Goal: Transaction & Acquisition: Purchase product/service

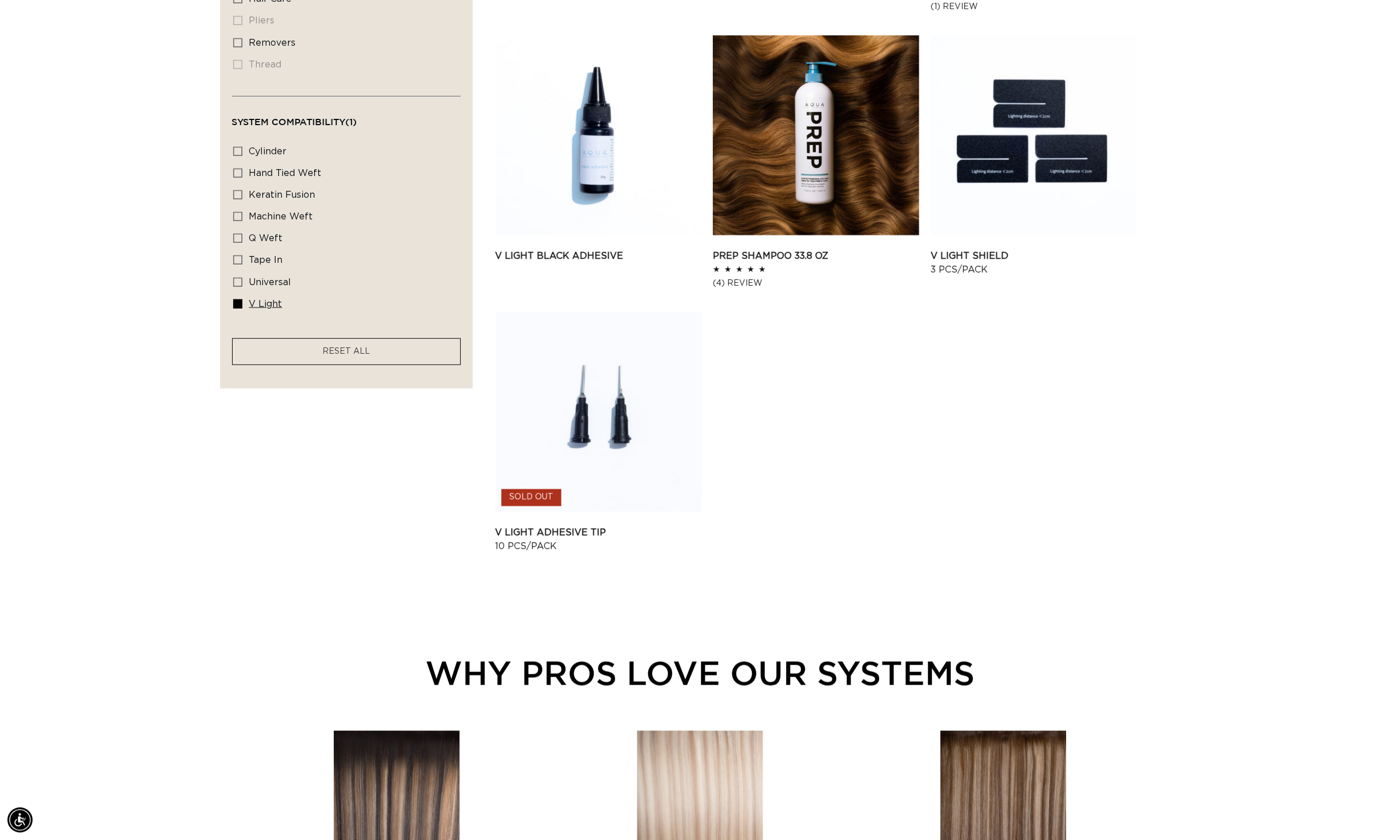
click at [249, 309] on span "v light" at bounding box center [266, 304] width 33 height 9
click at [233, 309] on input "v light v light (7 products)" at bounding box center [238, 304] width 9 height 9
checkbox input "false"
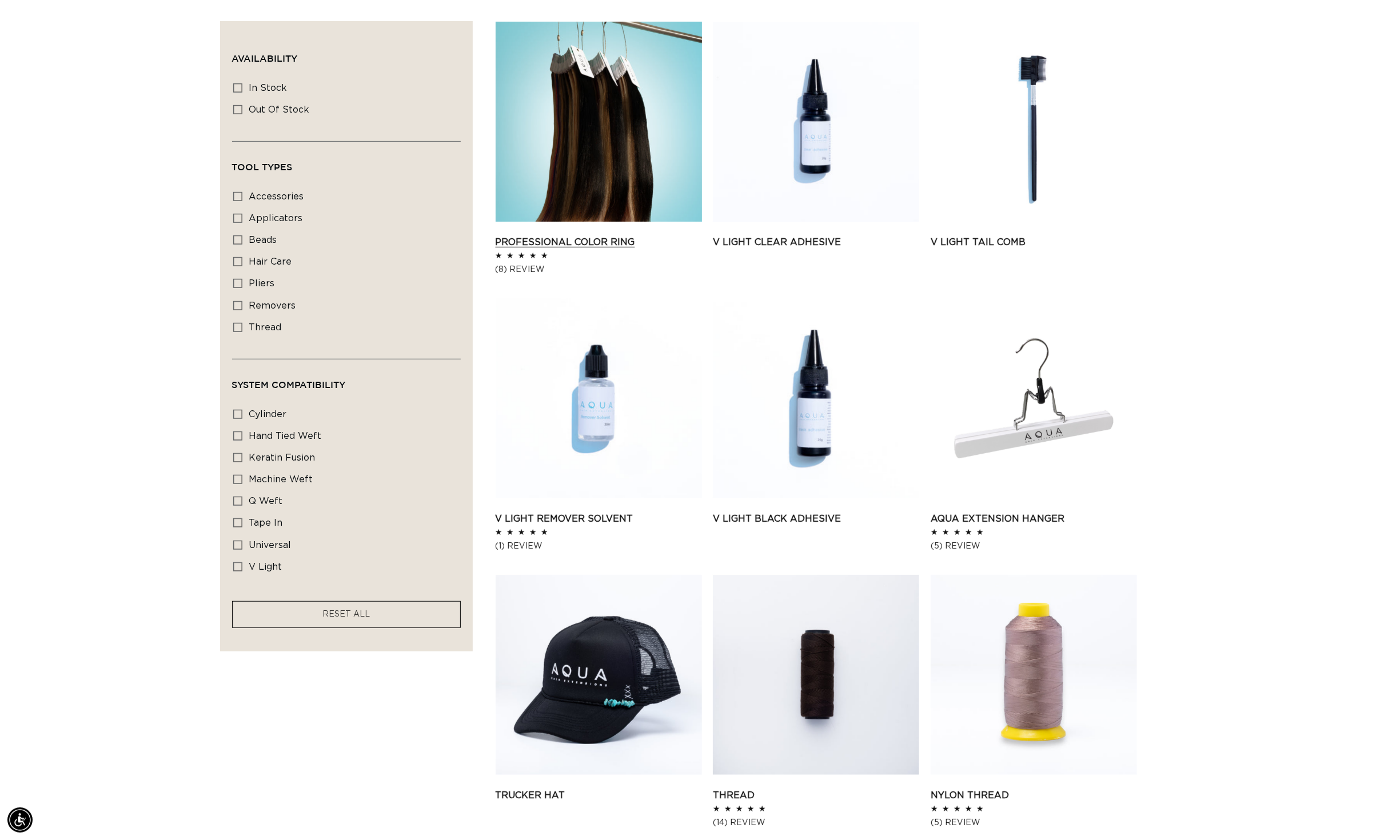
scroll to position [0, 1079]
click at [635, 235] on link "Professional Color Ring" at bounding box center [599, 242] width 206 height 14
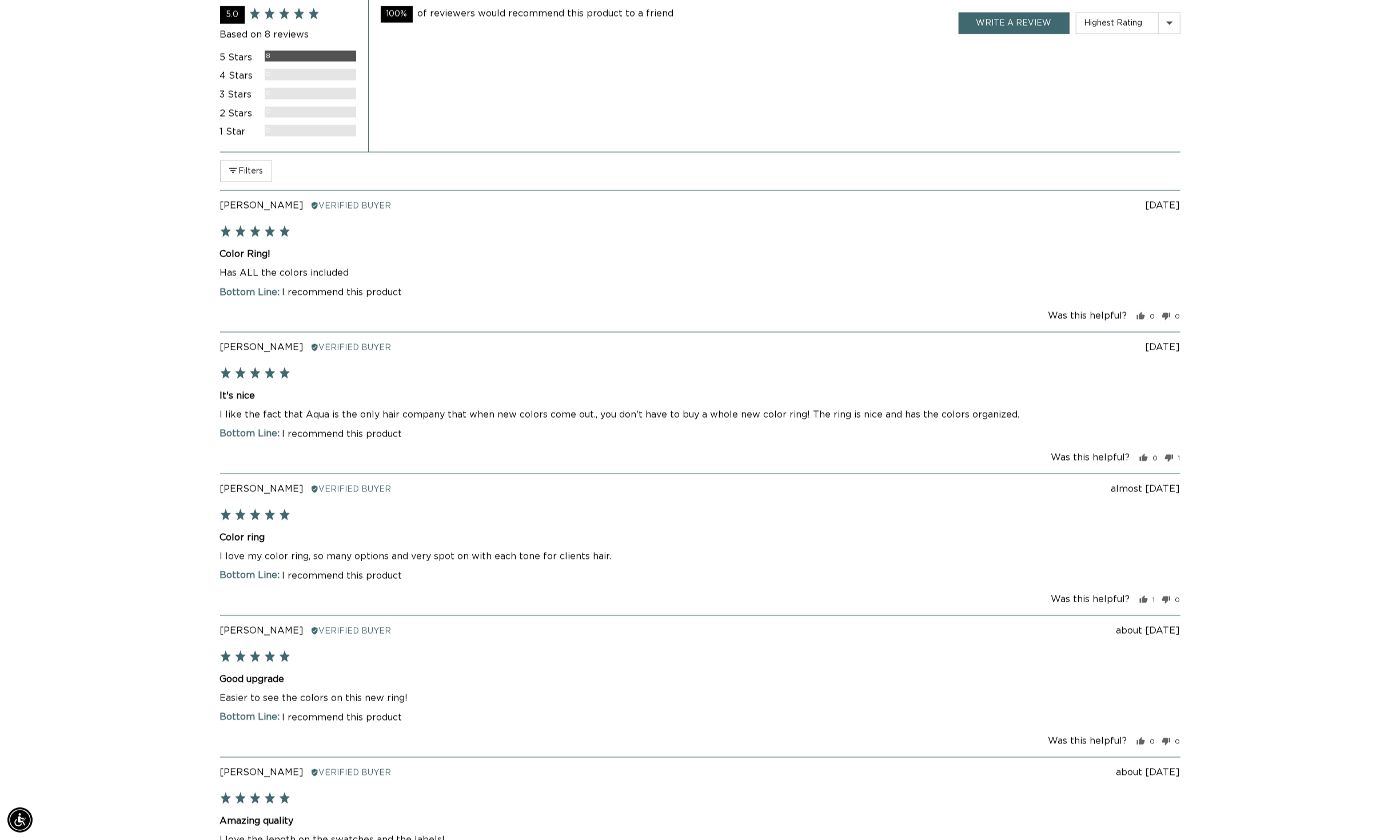
scroll to position [837, 0]
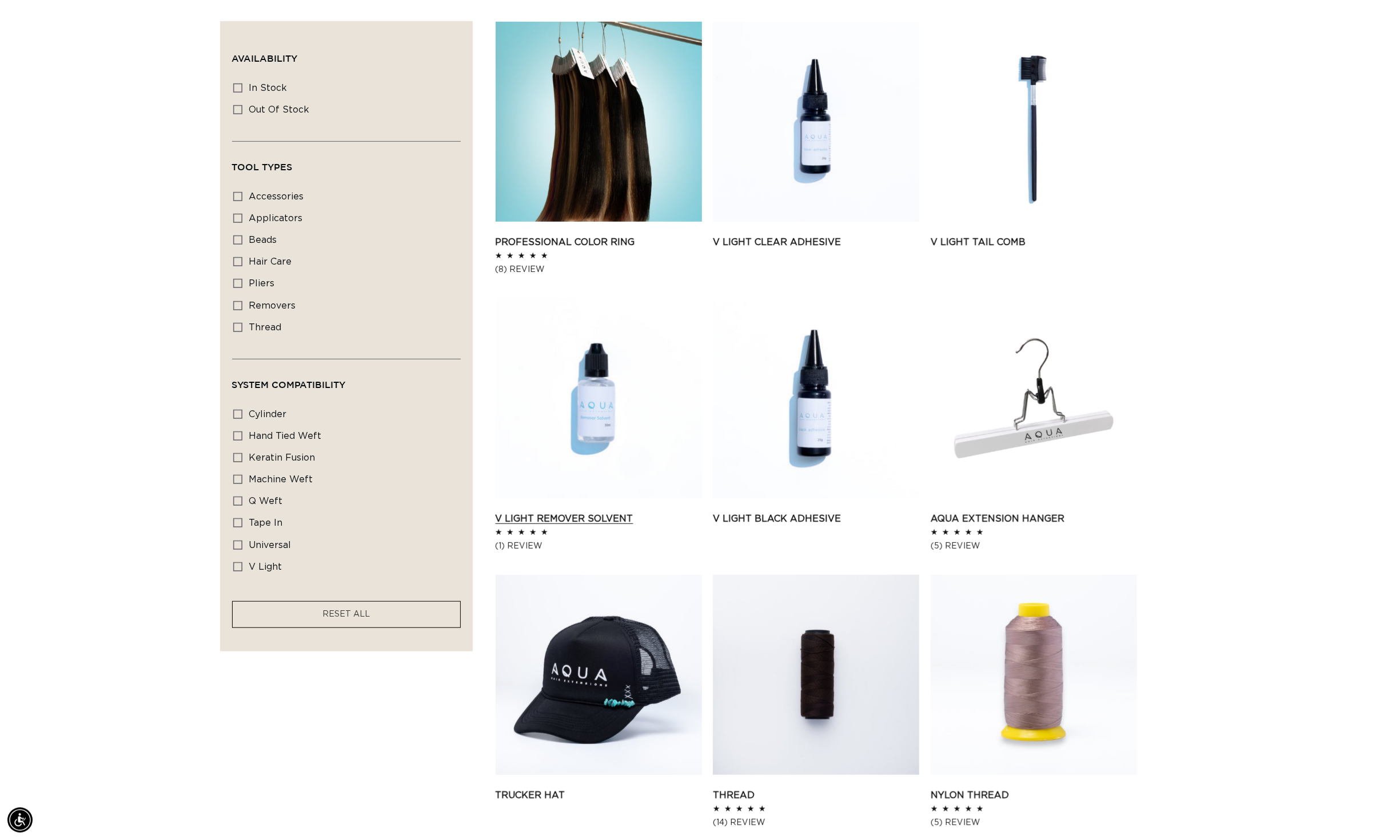
scroll to position [0, 2157]
click at [515, 526] on link "V Light Remover Solvent" at bounding box center [599, 519] width 206 height 14
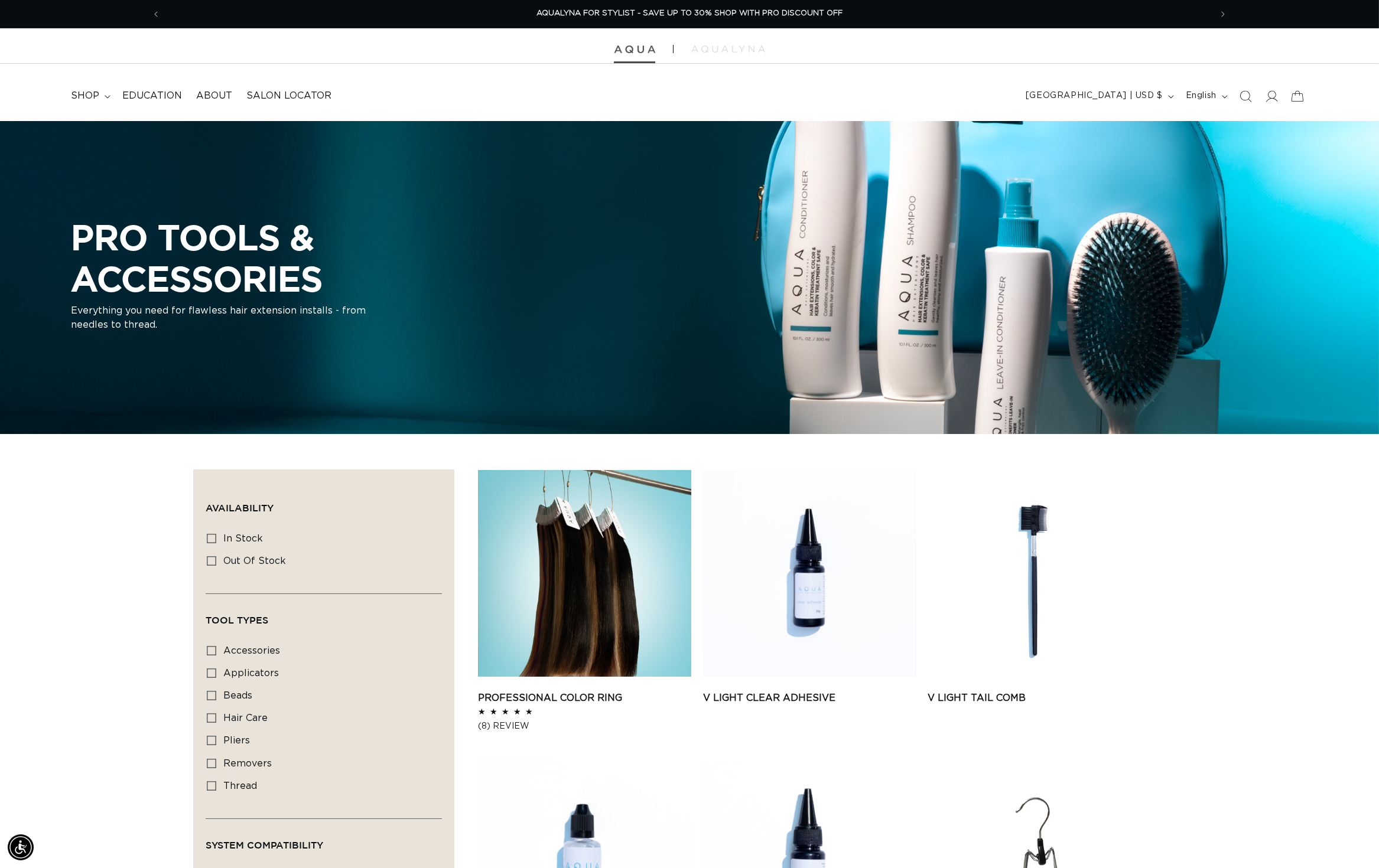
click at [641, 48] on img at bounding box center [634, 49] width 41 height 8
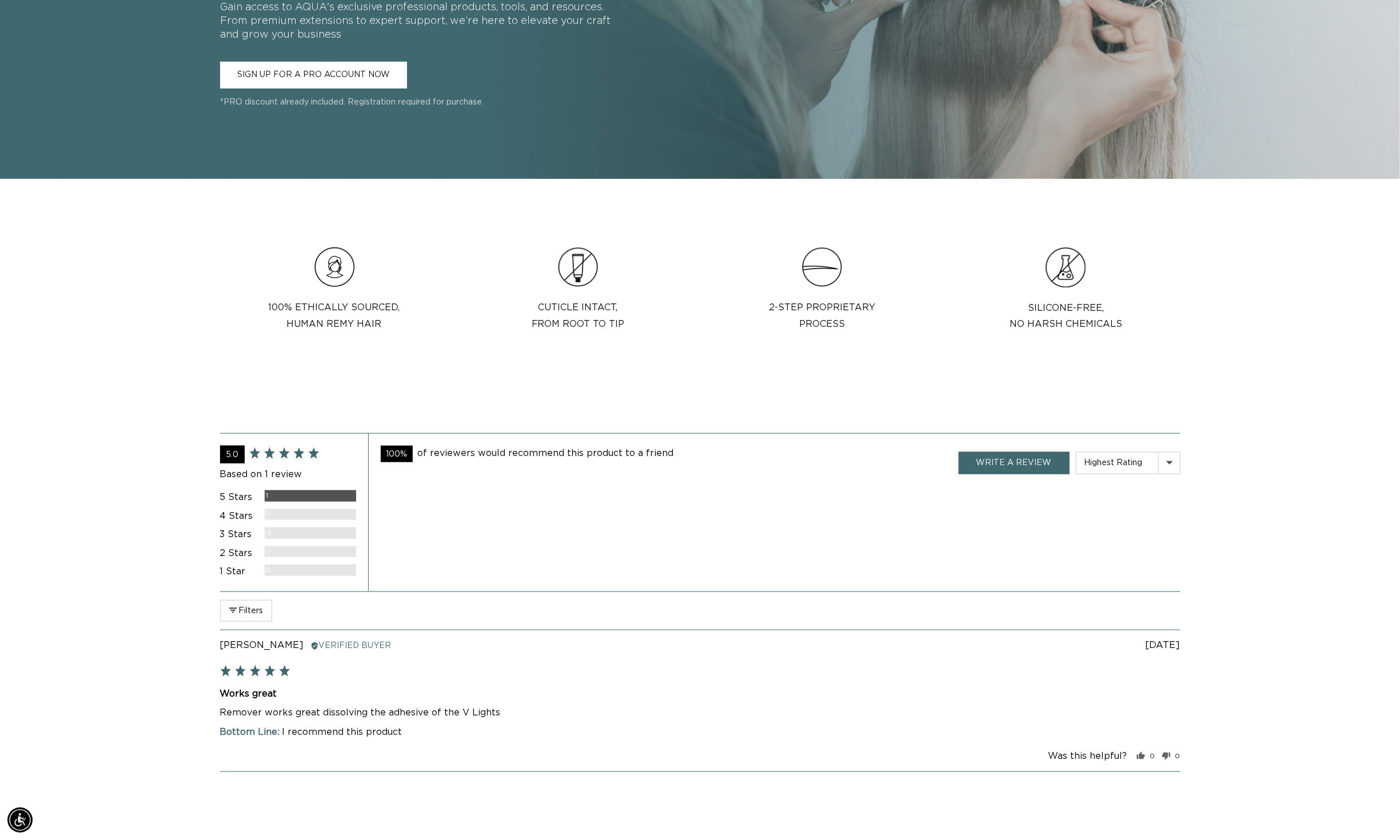
scroll to position [0, 1079]
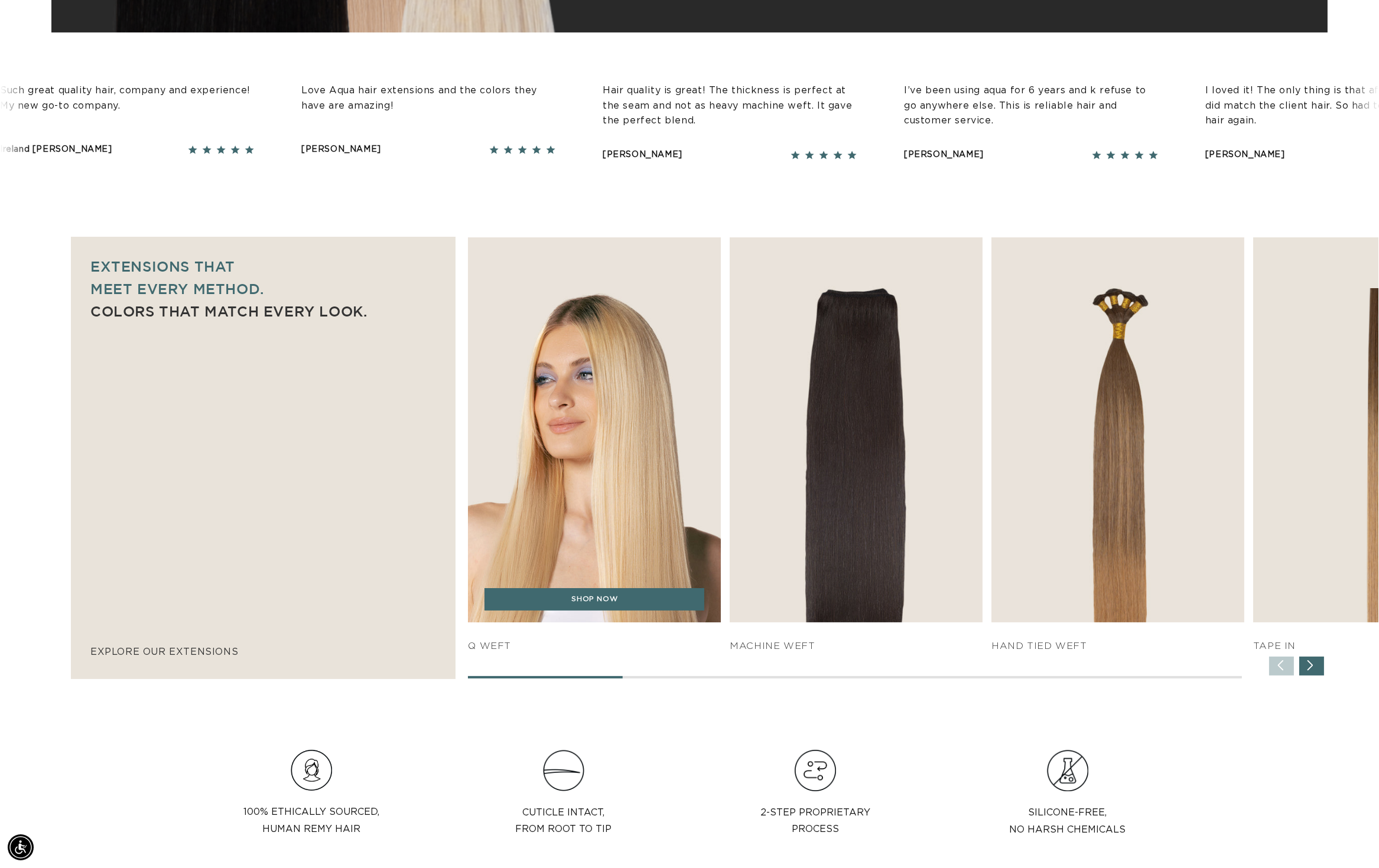
click at [562, 337] on img "1 / 7" at bounding box center [594, 430] width 265 height 404
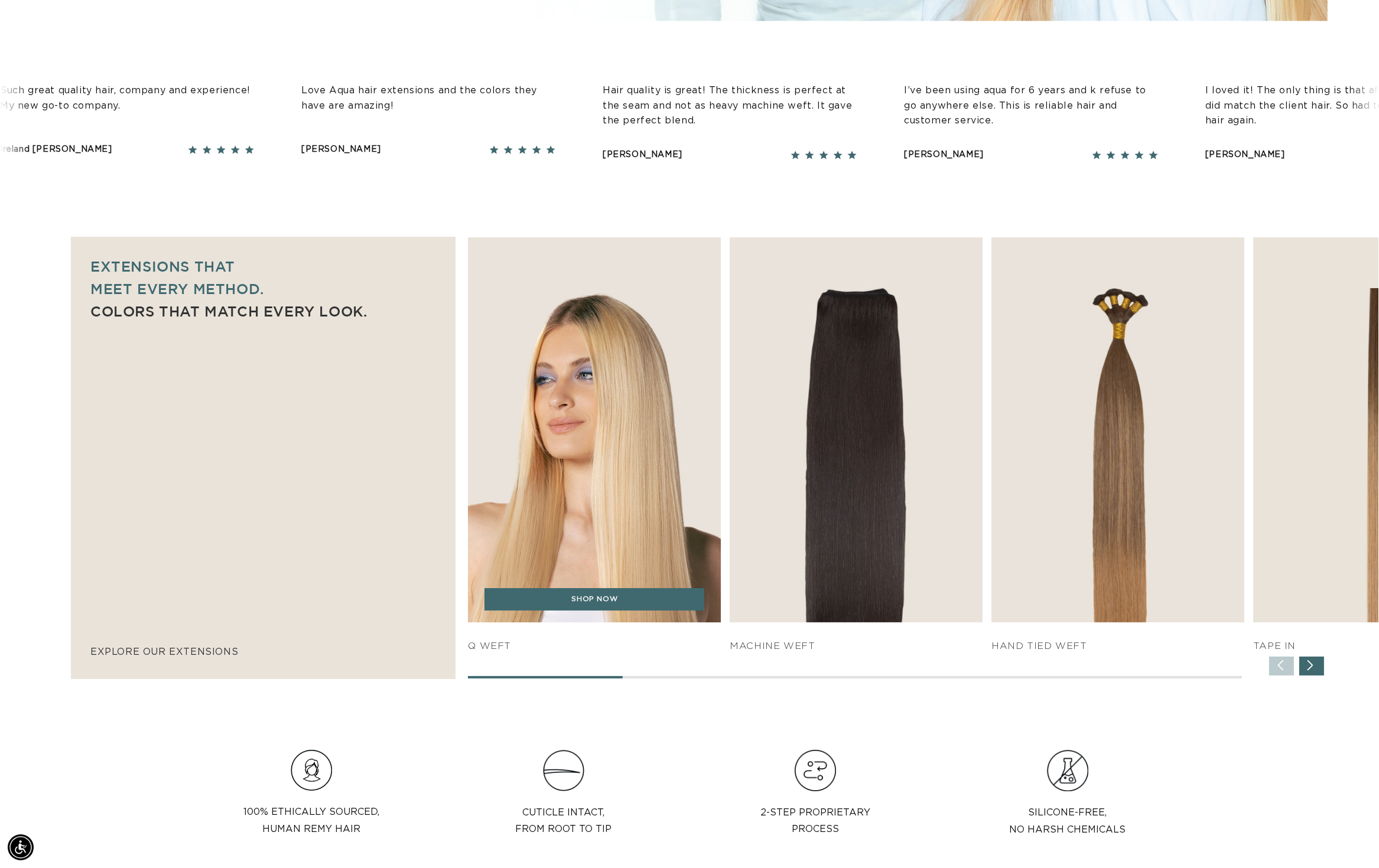
click at [562, 337] on img "1 / 7" at bounding box center [594, 430] width 265 height 404
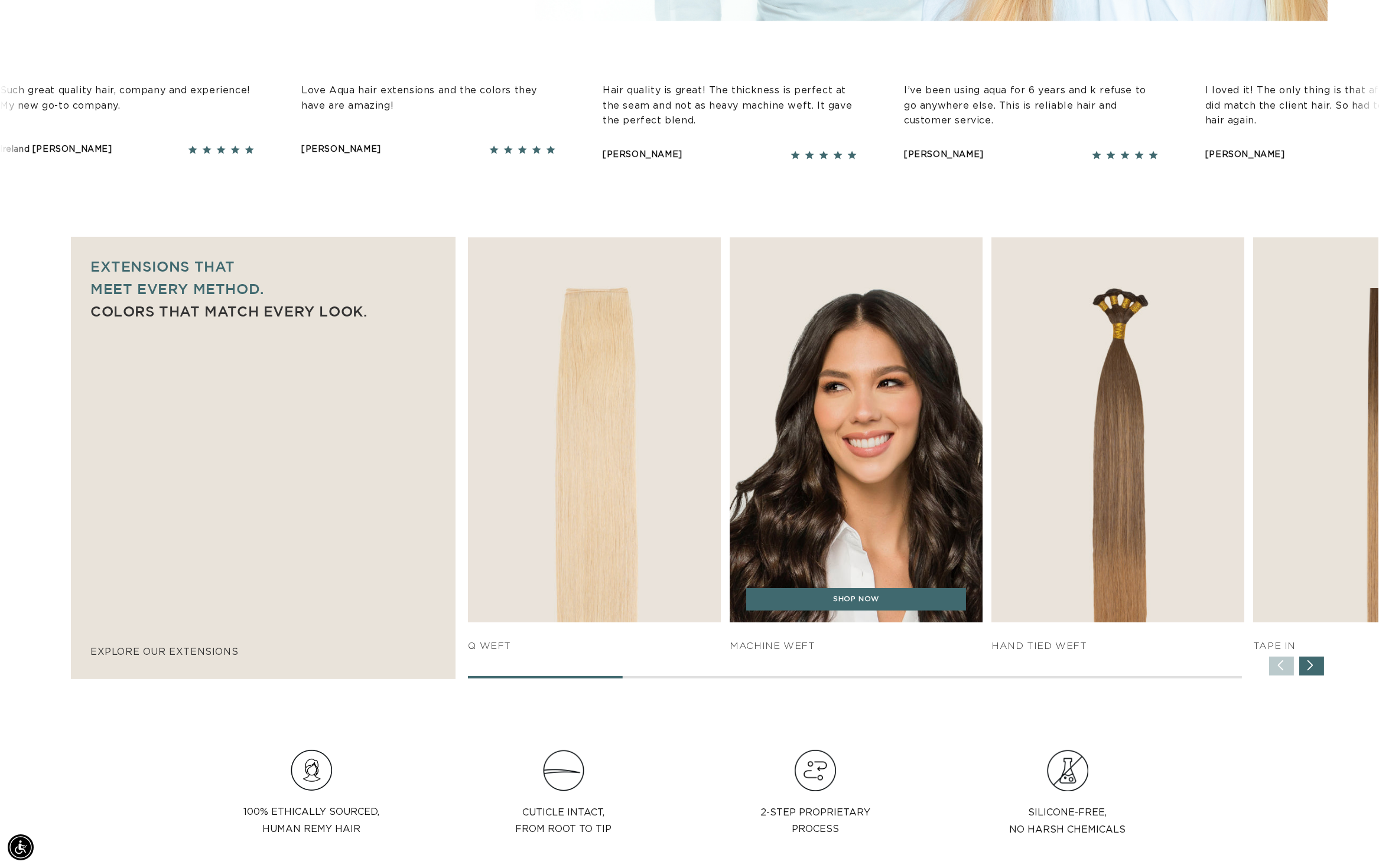
click at [868, 338] on img "2 / 7" at bounding box center [856, 430] width 265 height 404
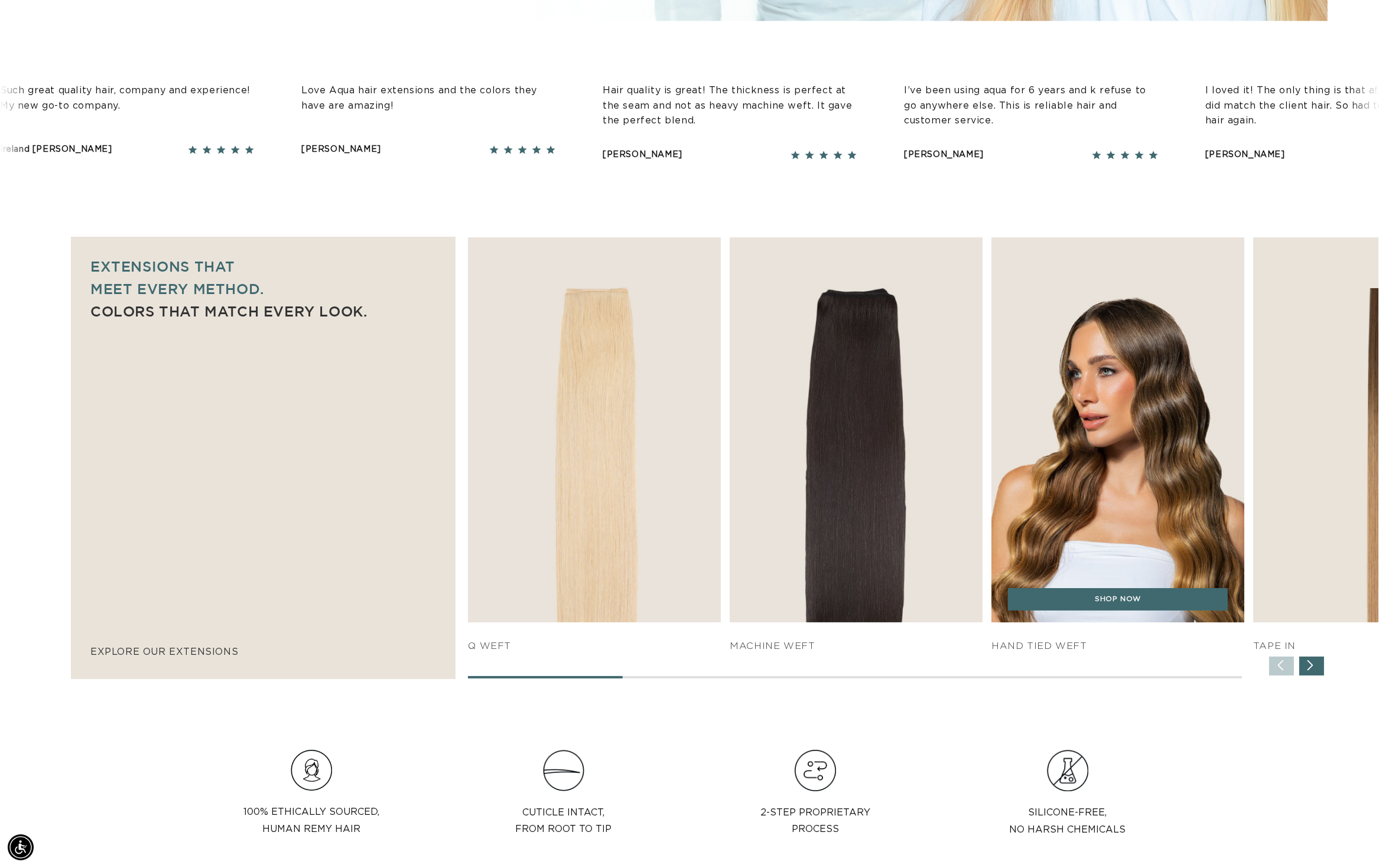
click at [1162, 339] on img "3 / 7" at bounding box center [1117, 430] width 265 height 404
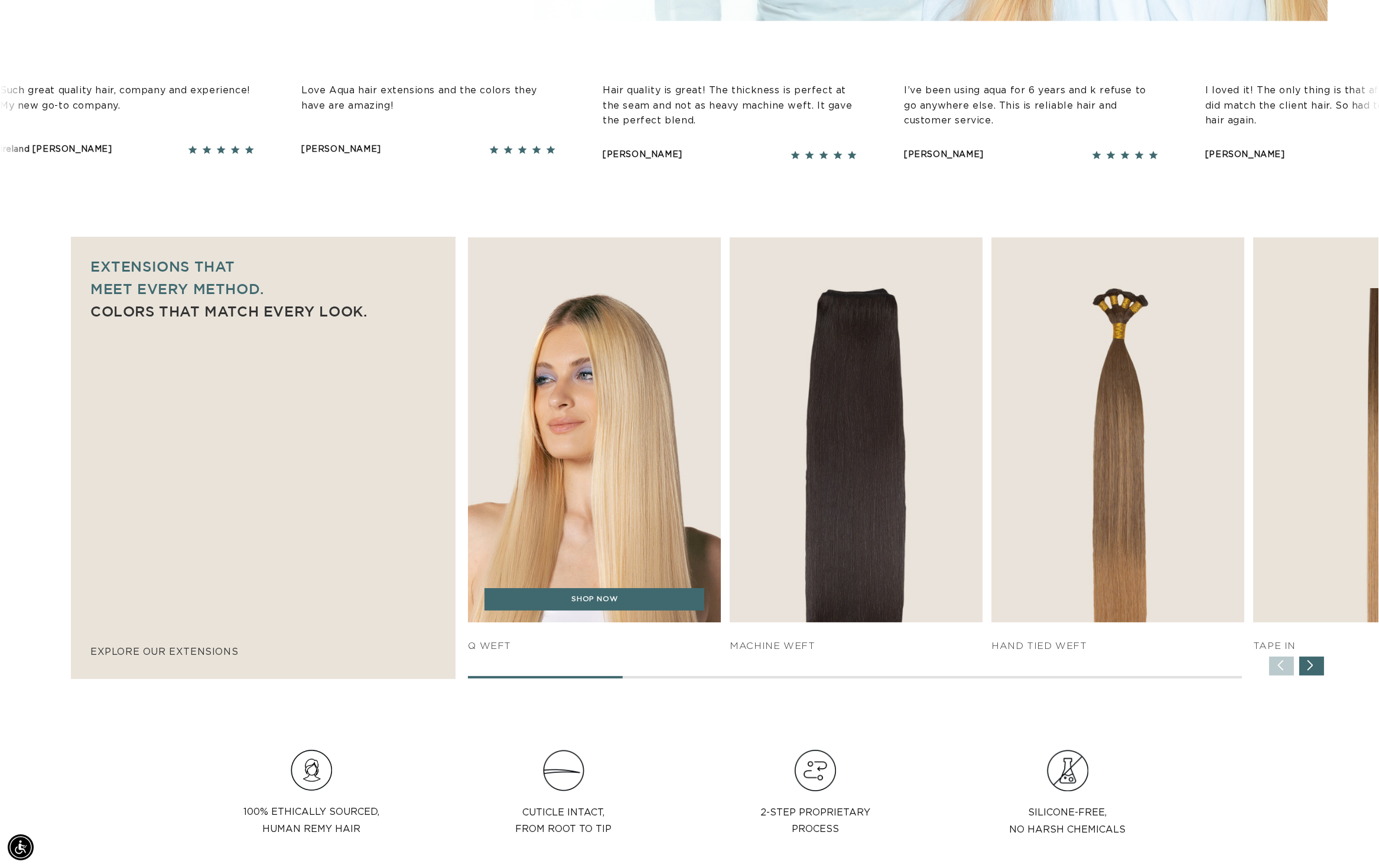
scroll to position [0, 2230]
click at [613, 345] on img "1 / 7" at bounding box center [594, 430] width 265 height 404
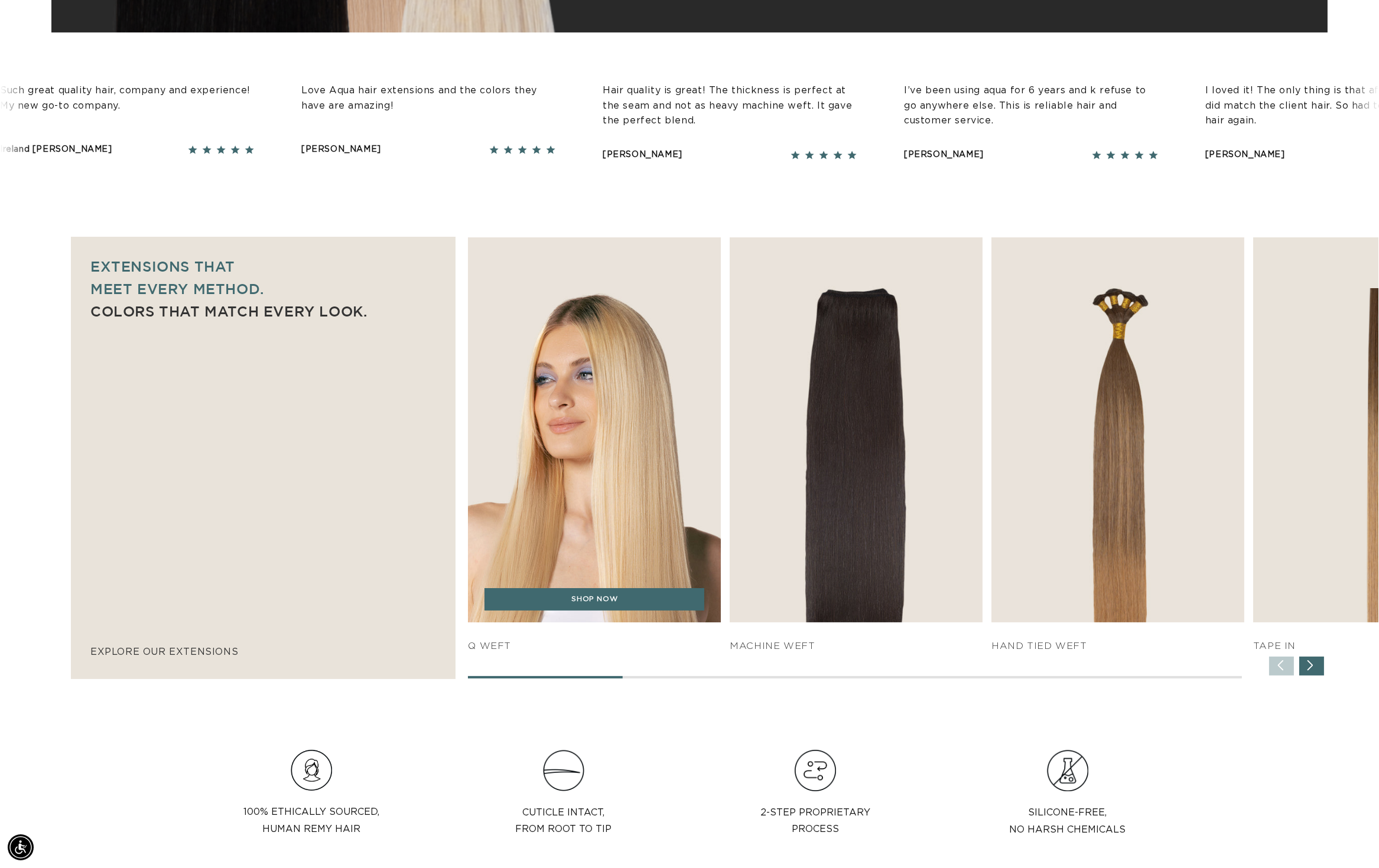
click at [613, 345] on img "1 / 7" at bounding box center [594, 430] width 265 height 404
click at [585, 373] on img "1 / 7" at bounding box center [594, 430] width 265 height 404
click at [572, 430] on img "1 / 7" at bounding box center [594, 430] width 265 height 404
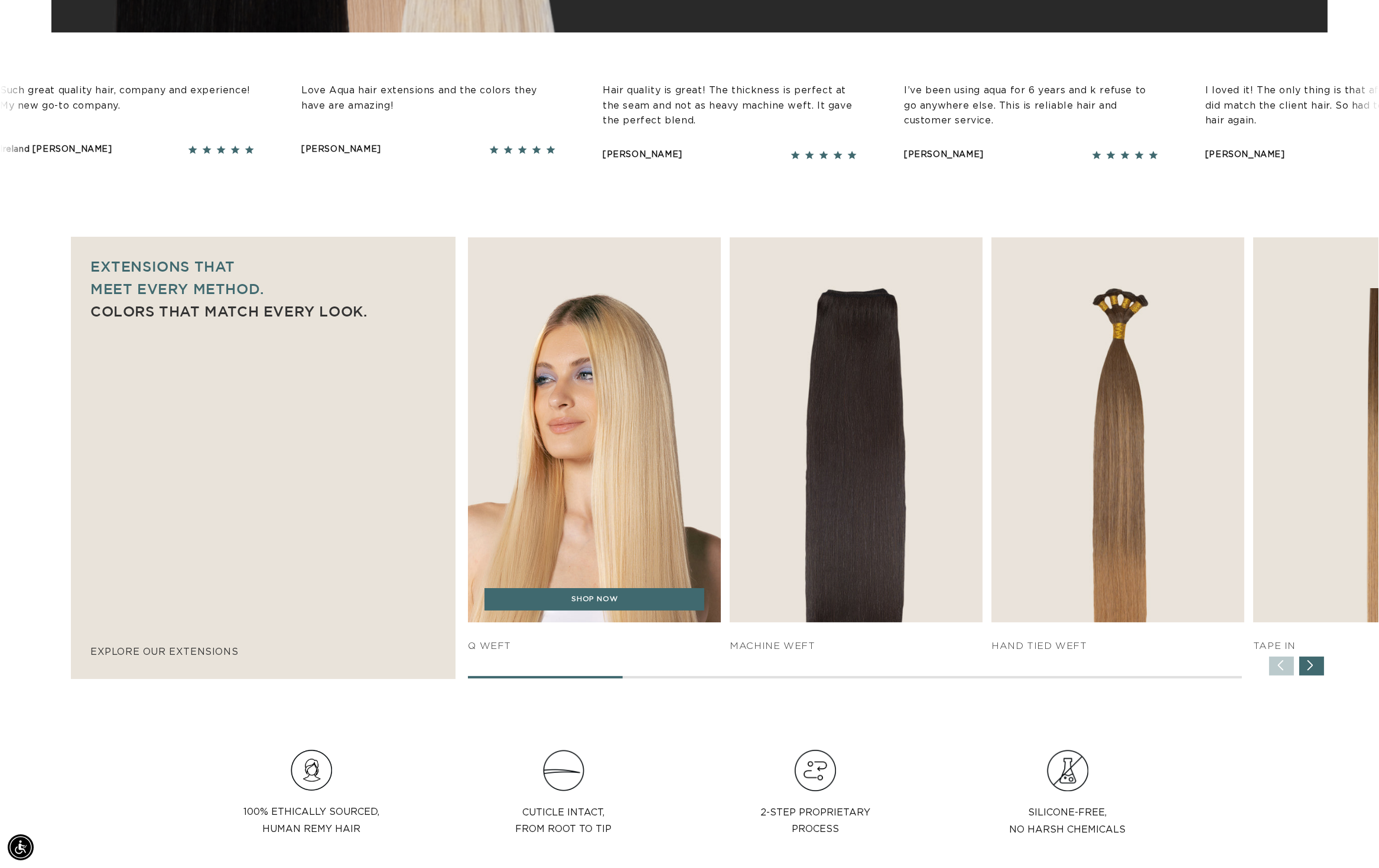
click at [533, 352] on img "1 / 7" at bounding box center [594, 430] width 265 height 404
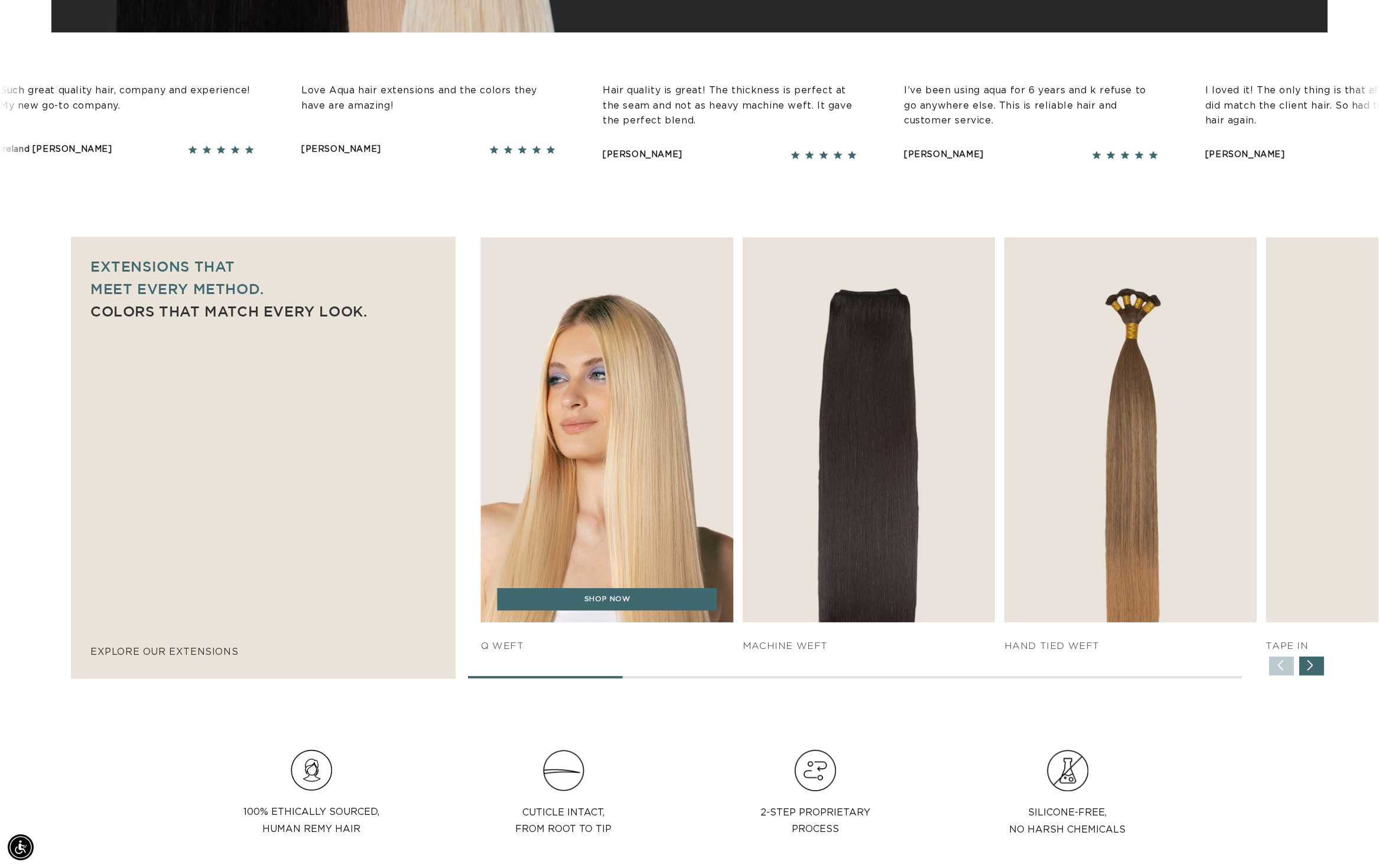
click at [633, 441] on img "1 / 7" at bounding box center [606, 430] width 265 height 404
click at [585, 510] on img "1 / 7" at bounding box center [606, 430] width 265 height 404
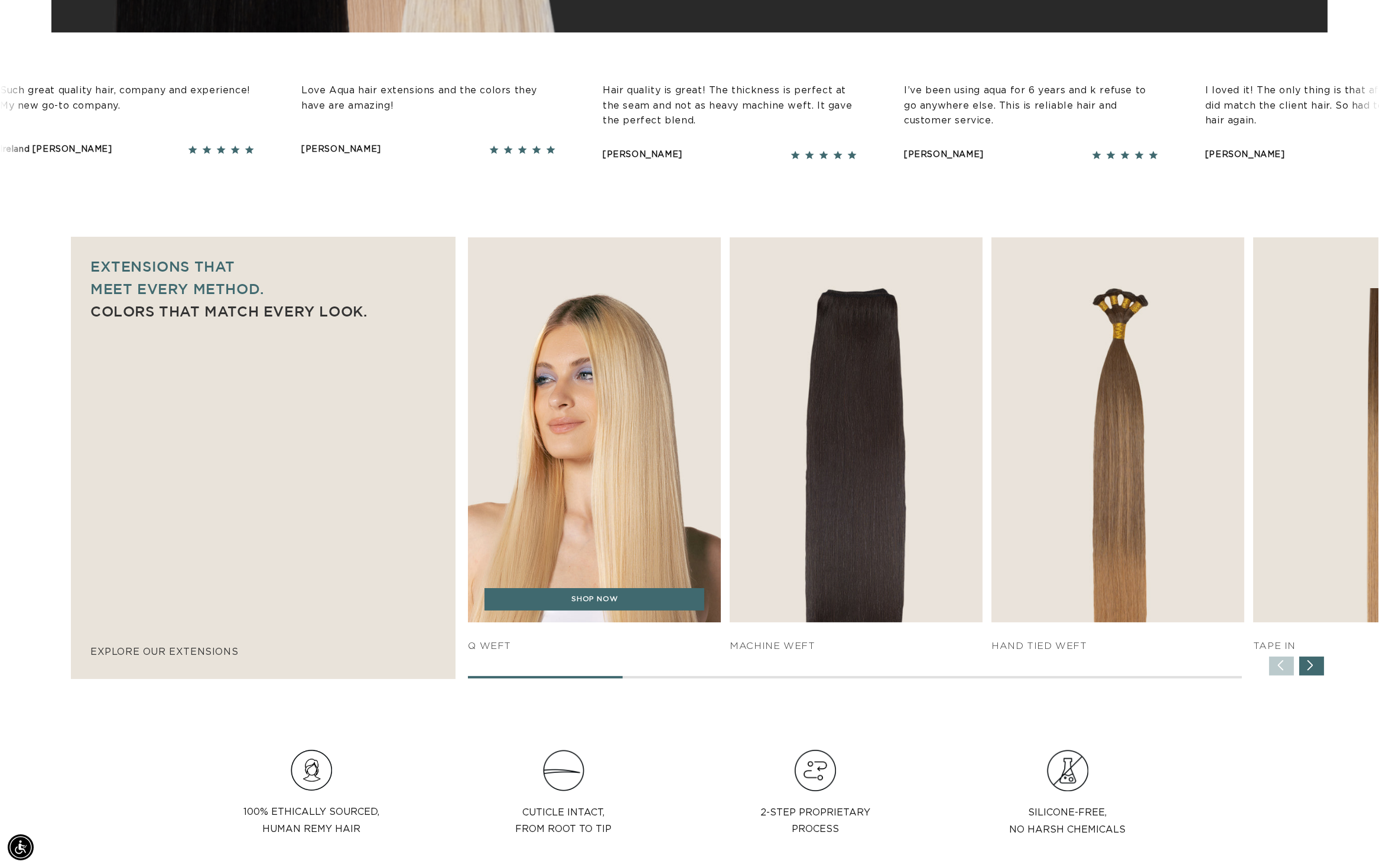
click at [533, 480] on img "1 / 7" at bounding box center [594, 430] width 265 height 404
click at [534, 459] on div "SHOP NOW q weft SHOP NOW SHOP NOW" at bounding box center [923, 445] width 910 height 415
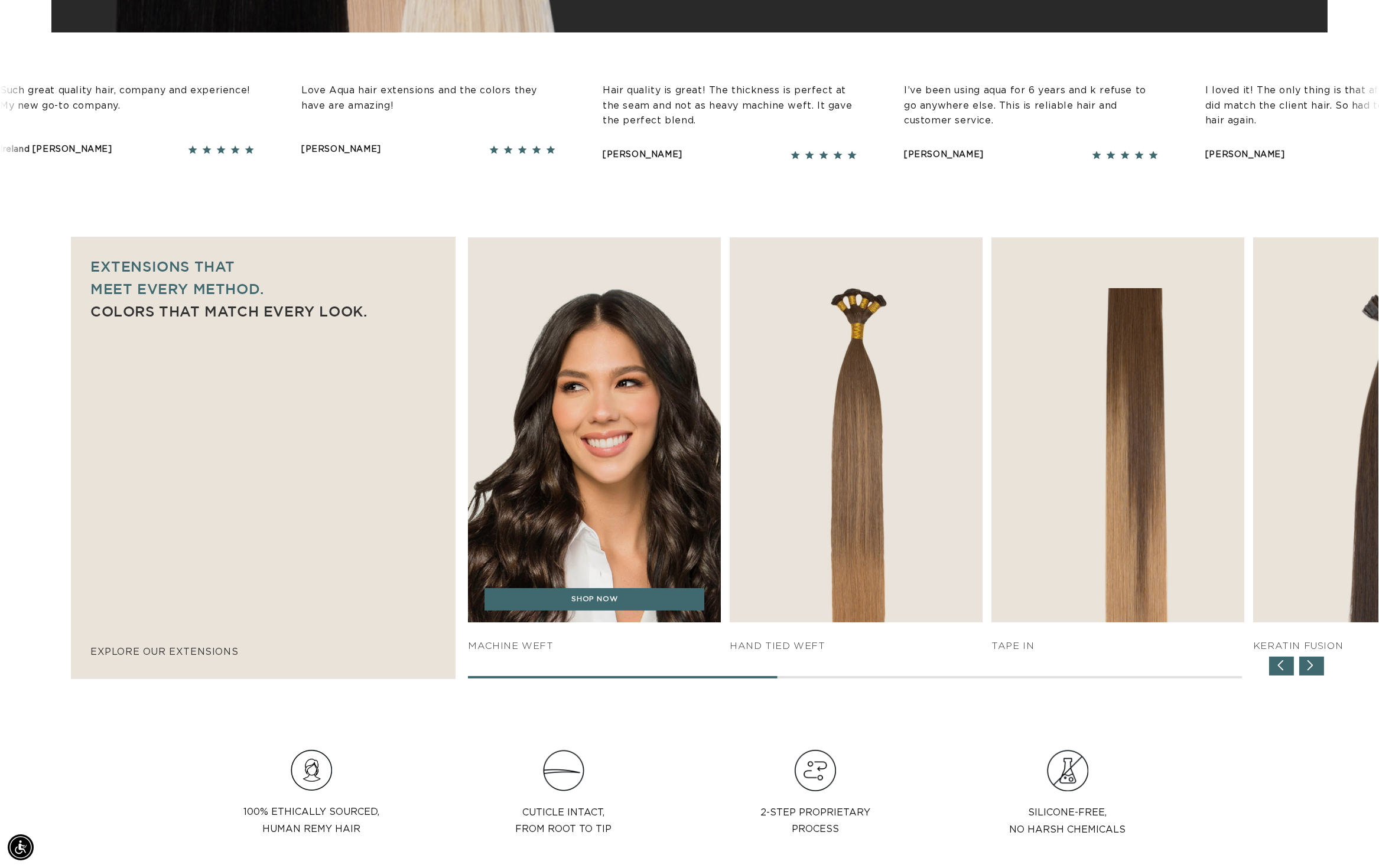
click at [605, 397] on img "2 / 7" at bounding box center [594, 430] width 265 height 404
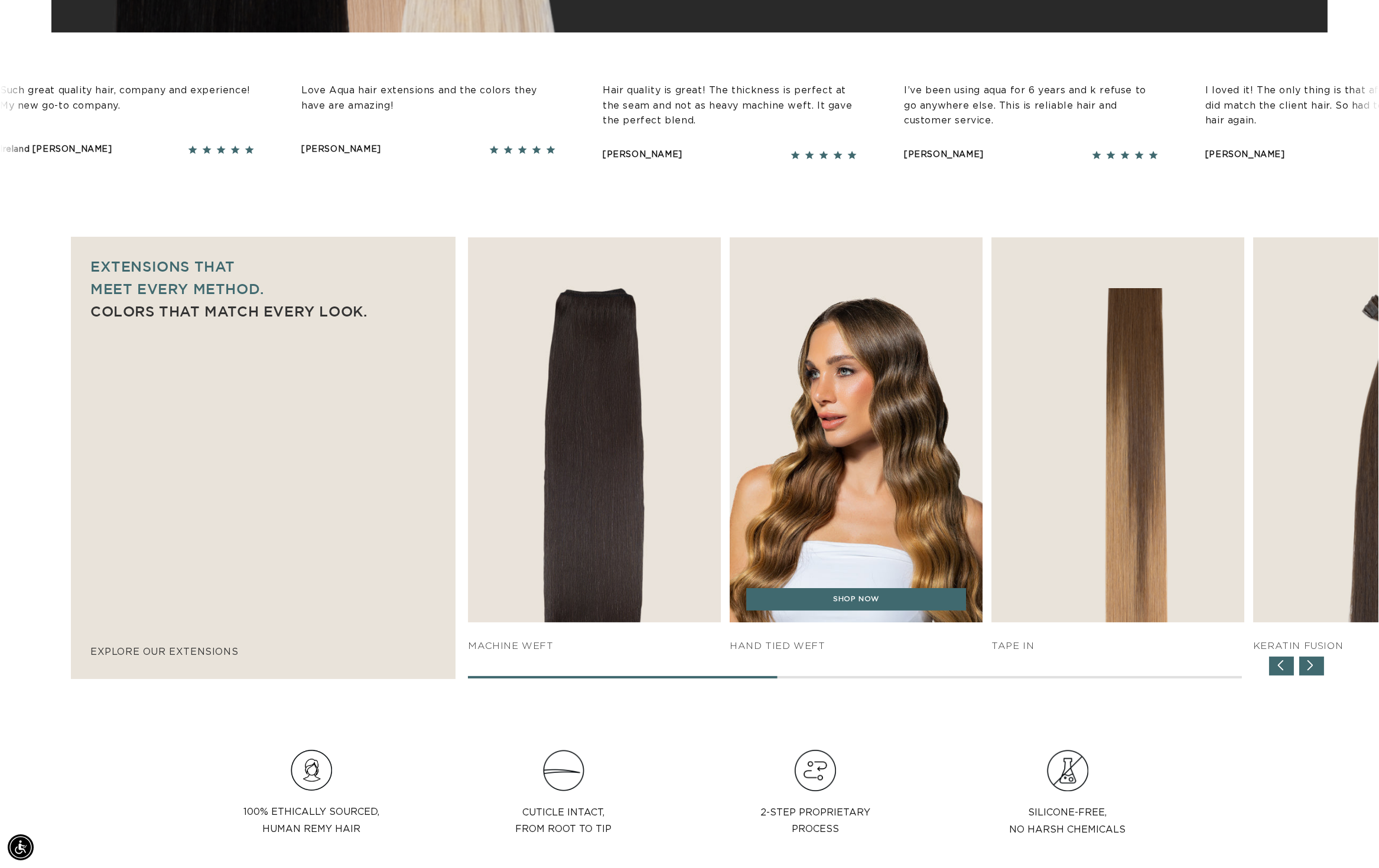
click at [850, 338] on img "3 / 7" at bounding box center [856, 430] width 265 height 404
click at [847, 432] on img "3 / 7" at bounding box center [856, 430] width 265 height 404
click at [919, 435] on img "3 / 7" at bounding box center [856, 430] width 265 height 404
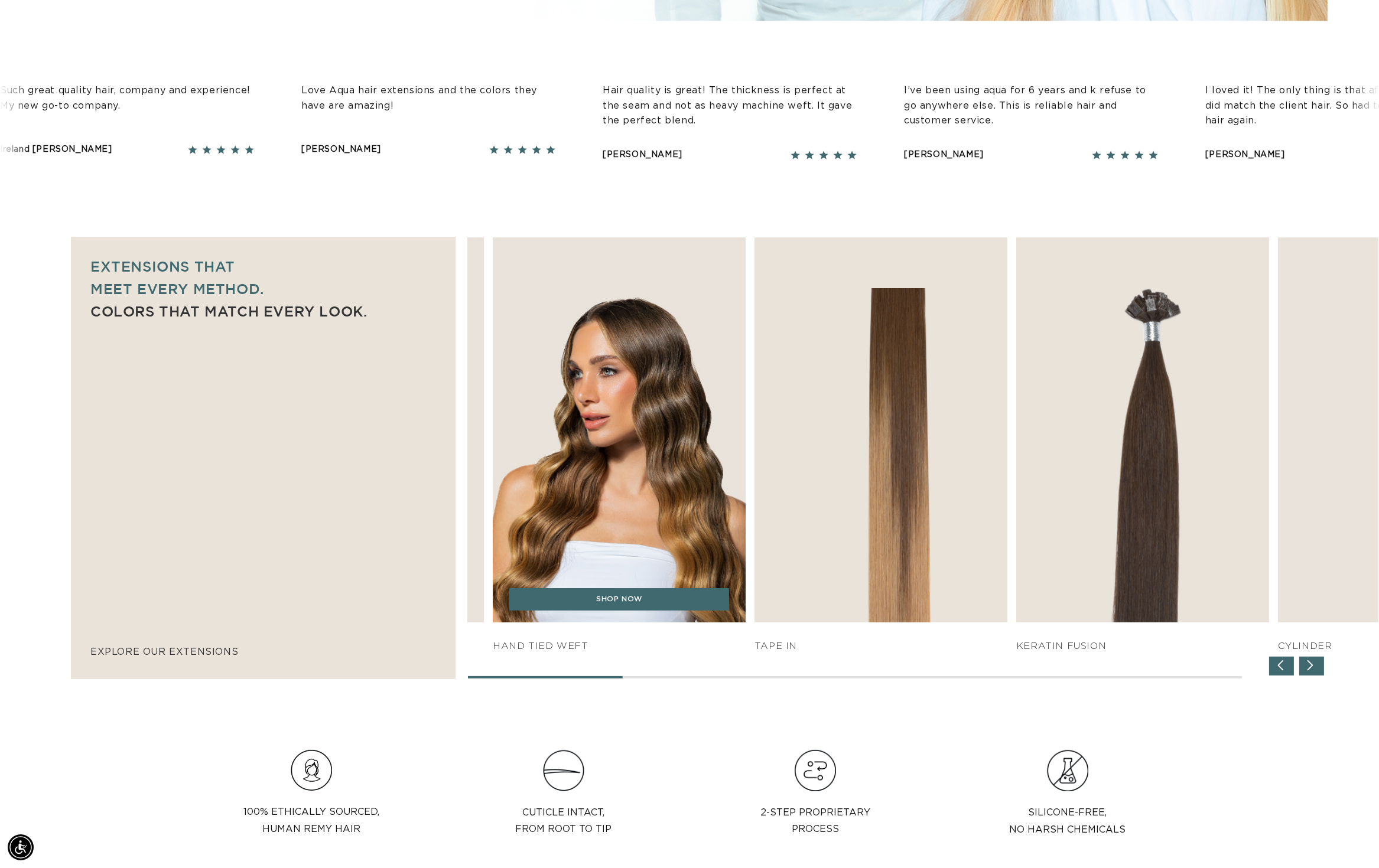
scroll to position [0, 1115]
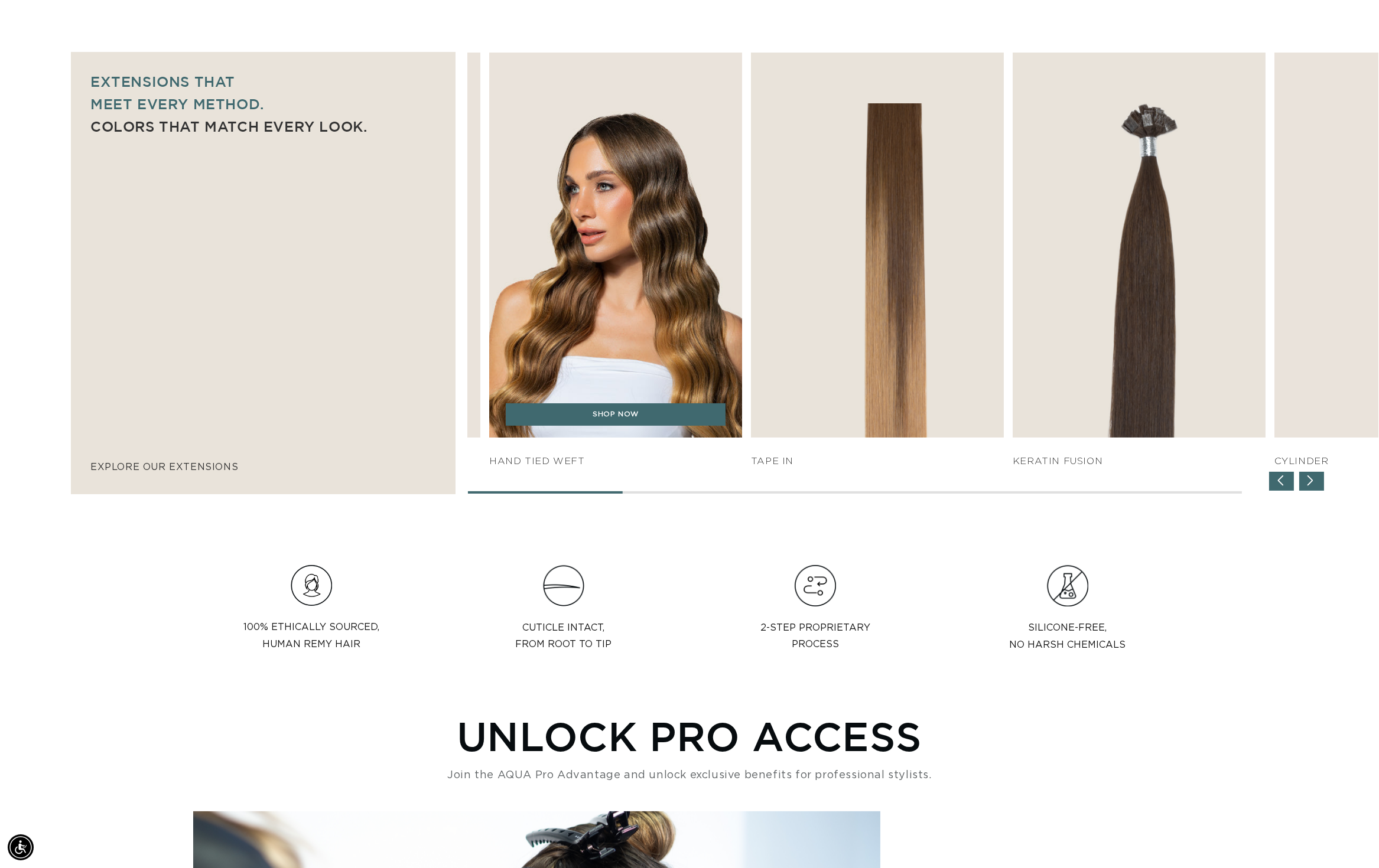
scroll to position [0, 2230]
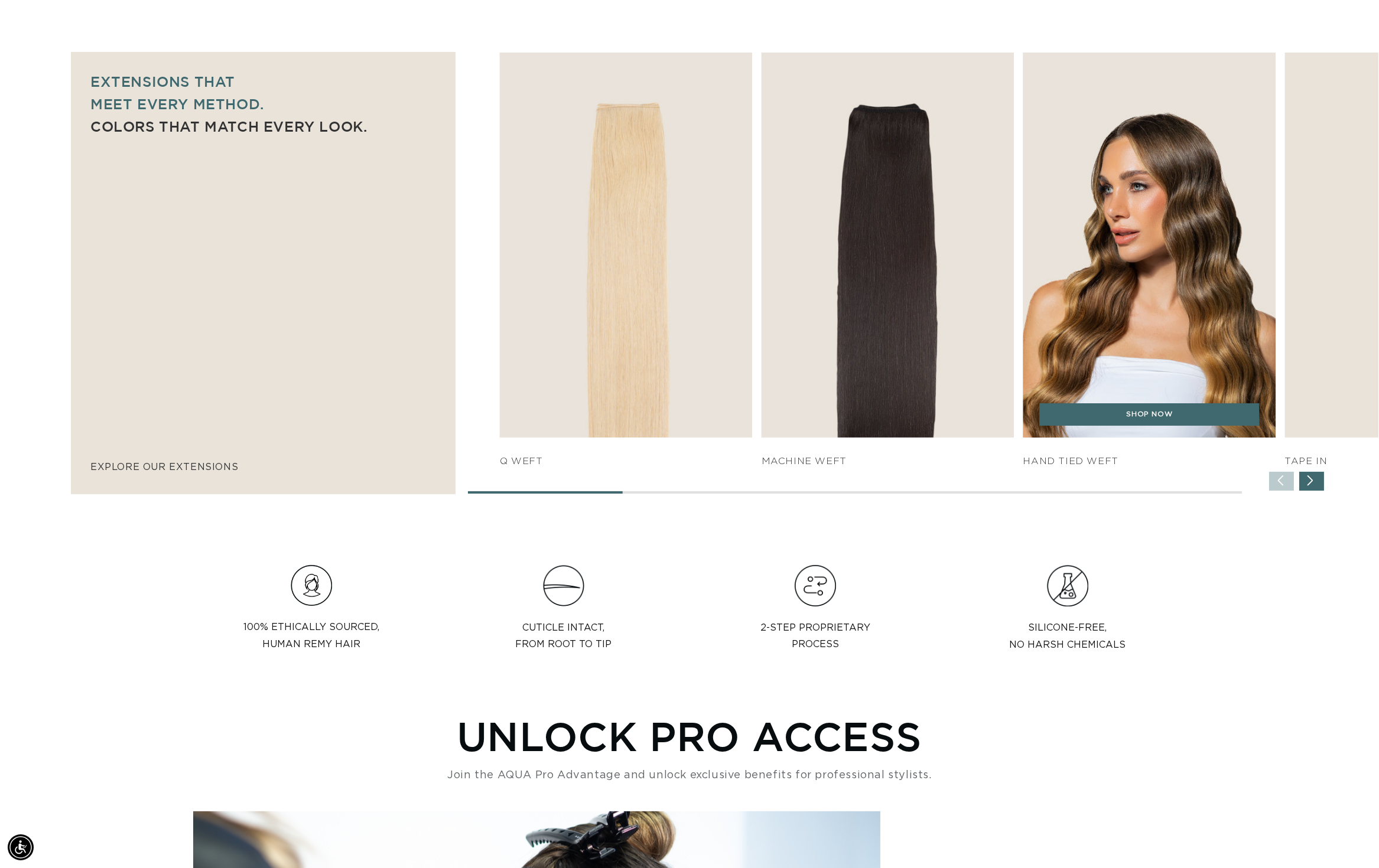
click at [1076, 289] on img "3 / 7" at bounding box center [1149, 245] width 265 height 404
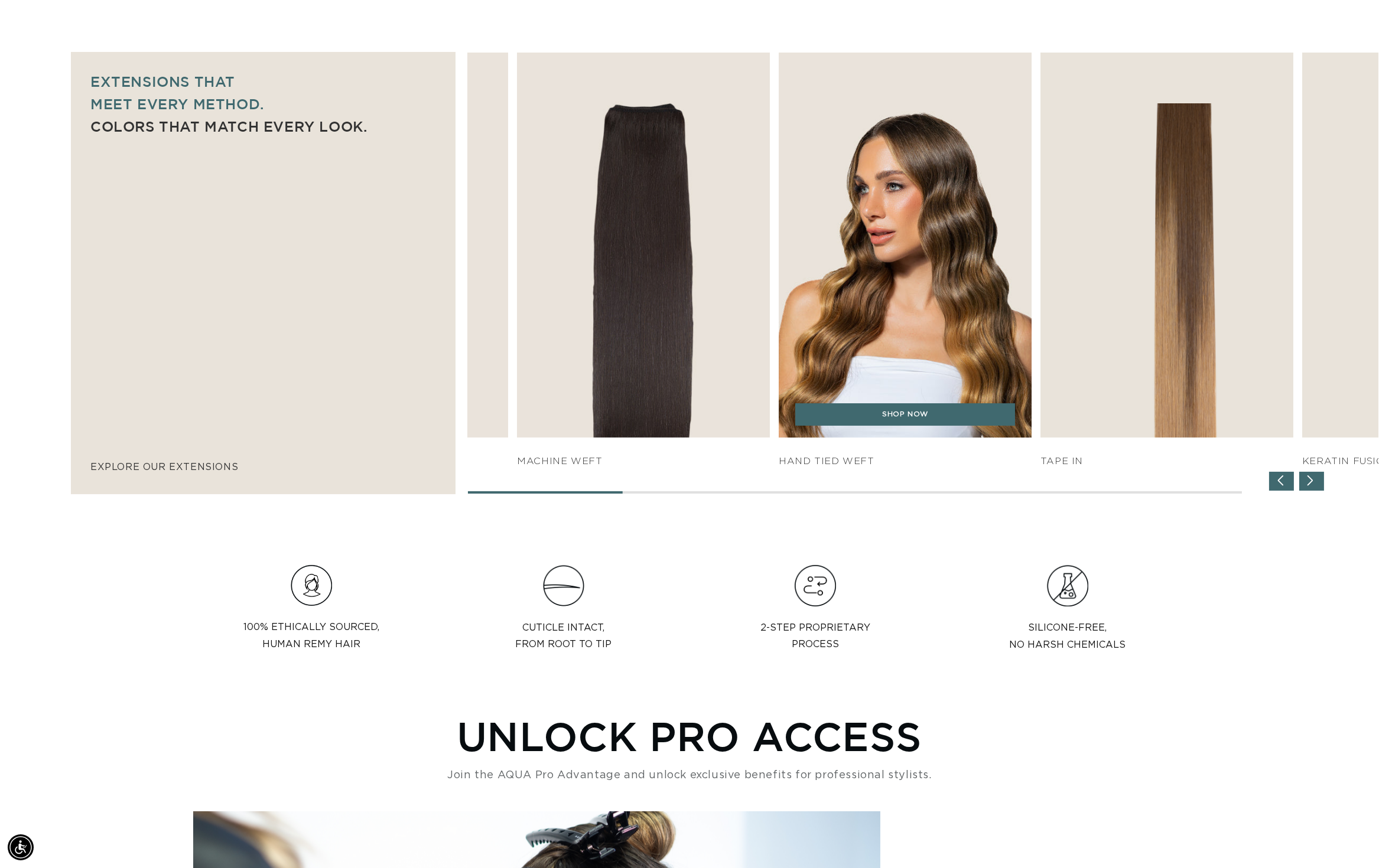
click at [773, 286] on img "3 / 7" at bounding box center [905, 245] width 265 height 404
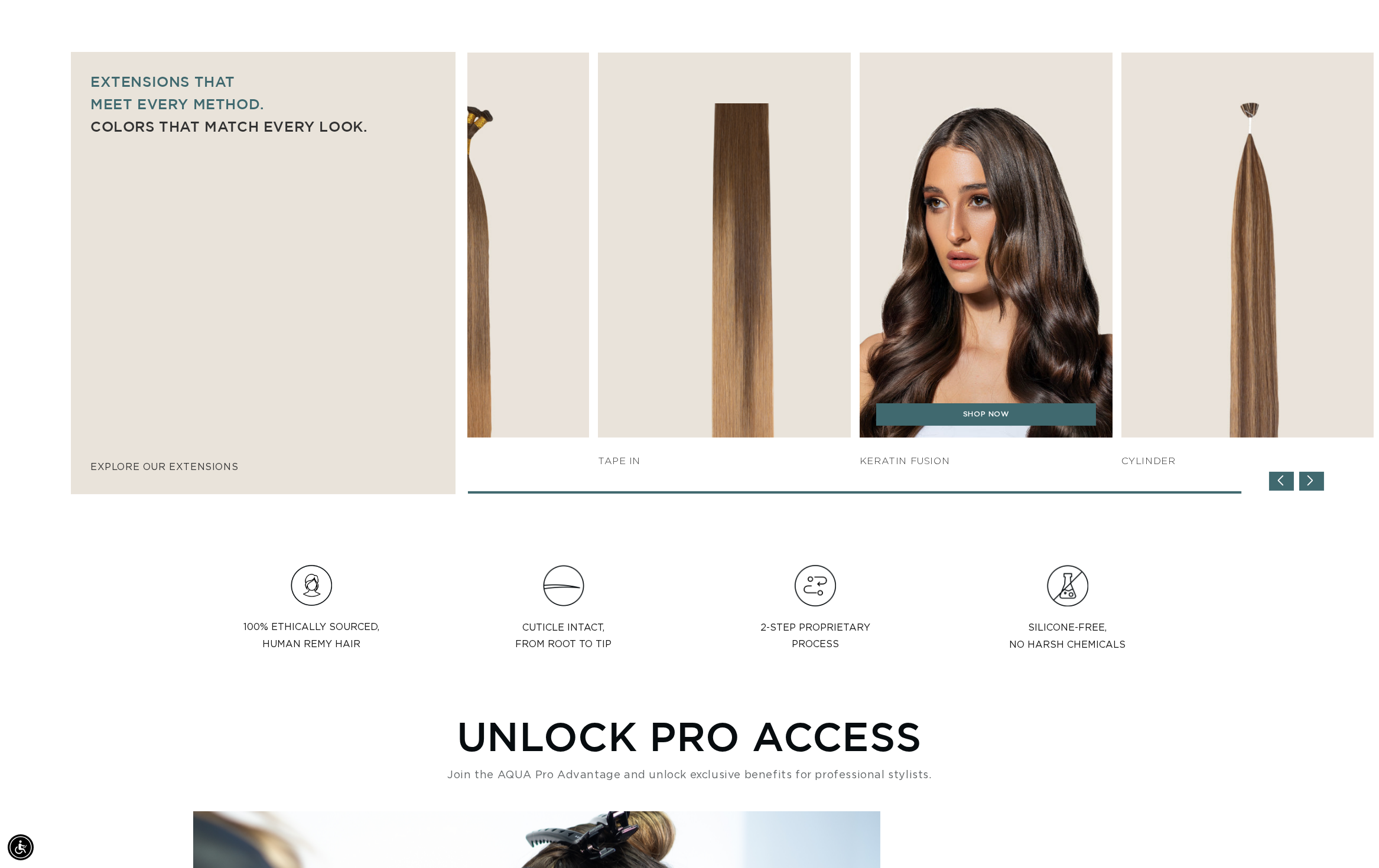
click at [1119, 267] on img "5 / 7" at bounding box center [985, 245] width 265 height 404
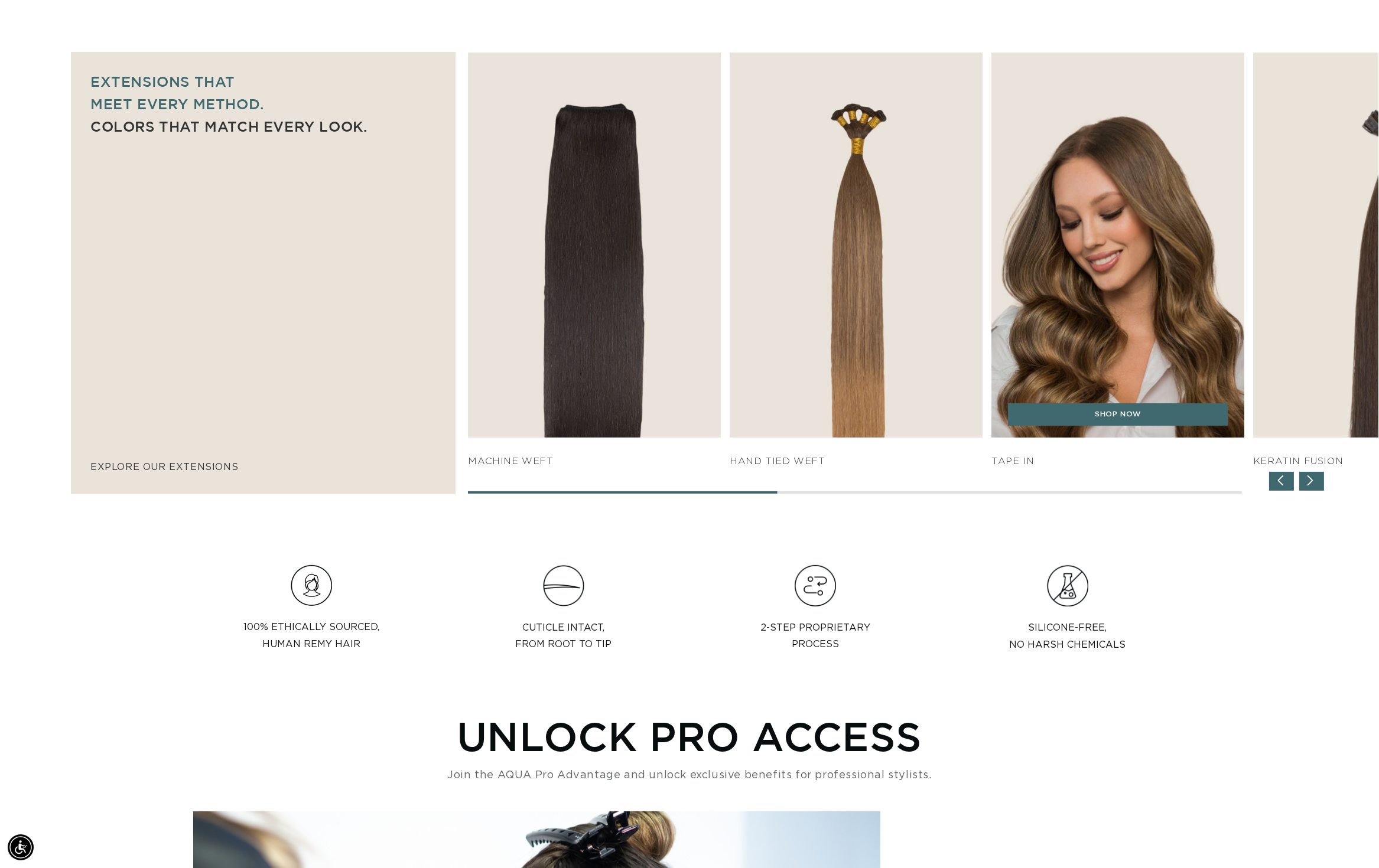
scroll to position [0, 0]
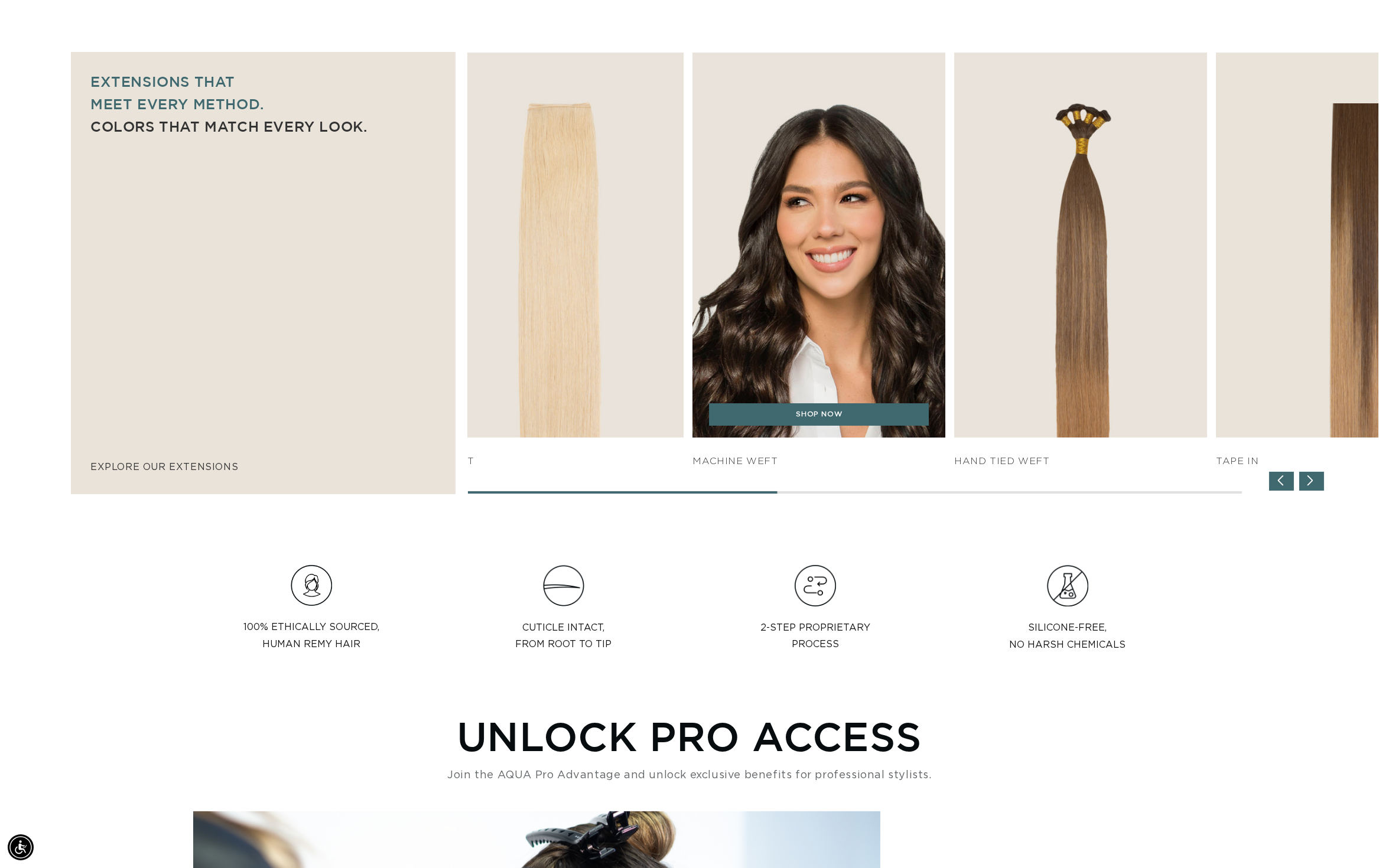
click at [1092, 259] on div "SHOP NOW q weft SHOP NOW SHOP NOW" at bounding box center [887, 260] width 910 height 415
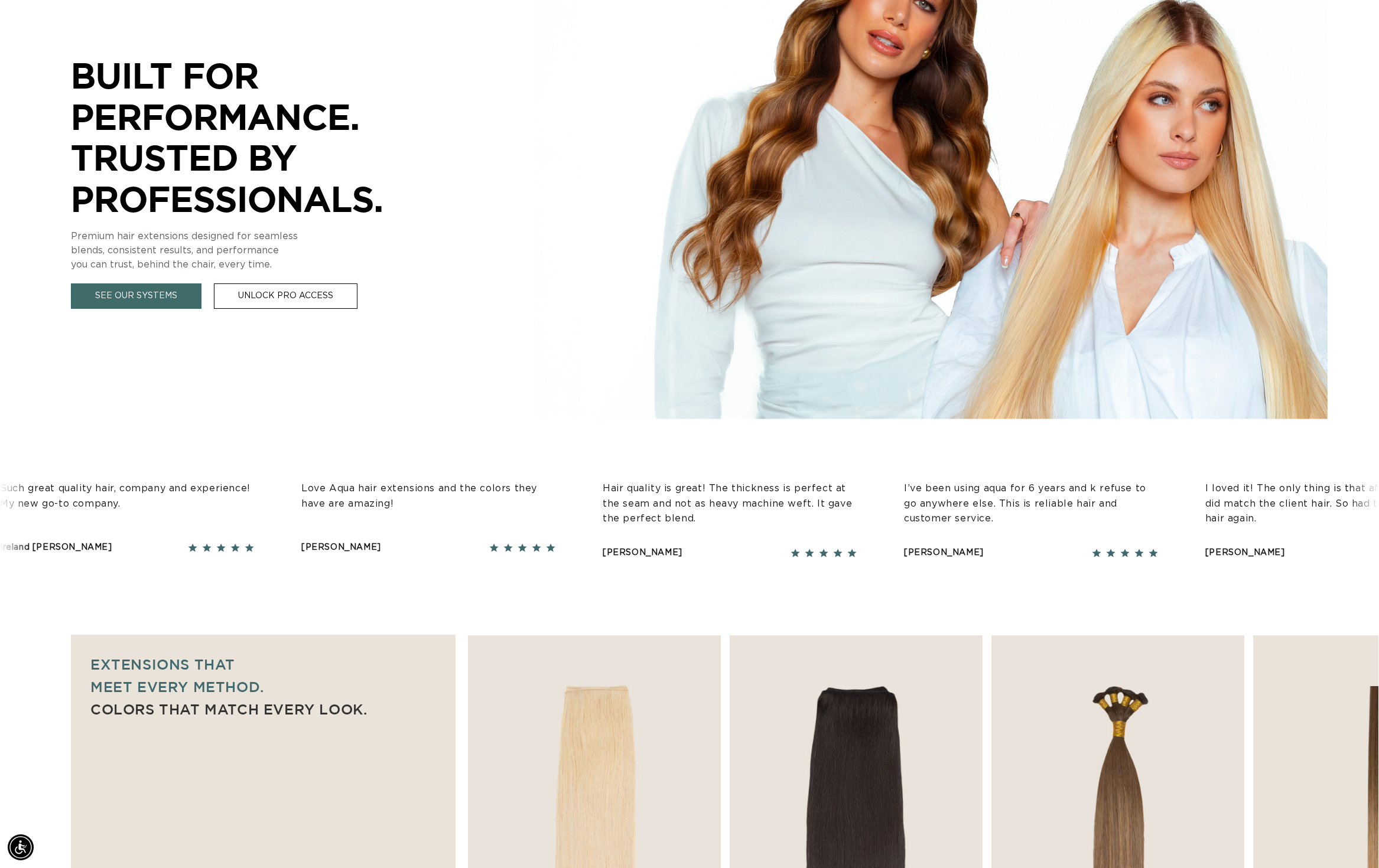
scroll to position [0, 2230]
